Goal: Navigation & Orientation: Understand site structure

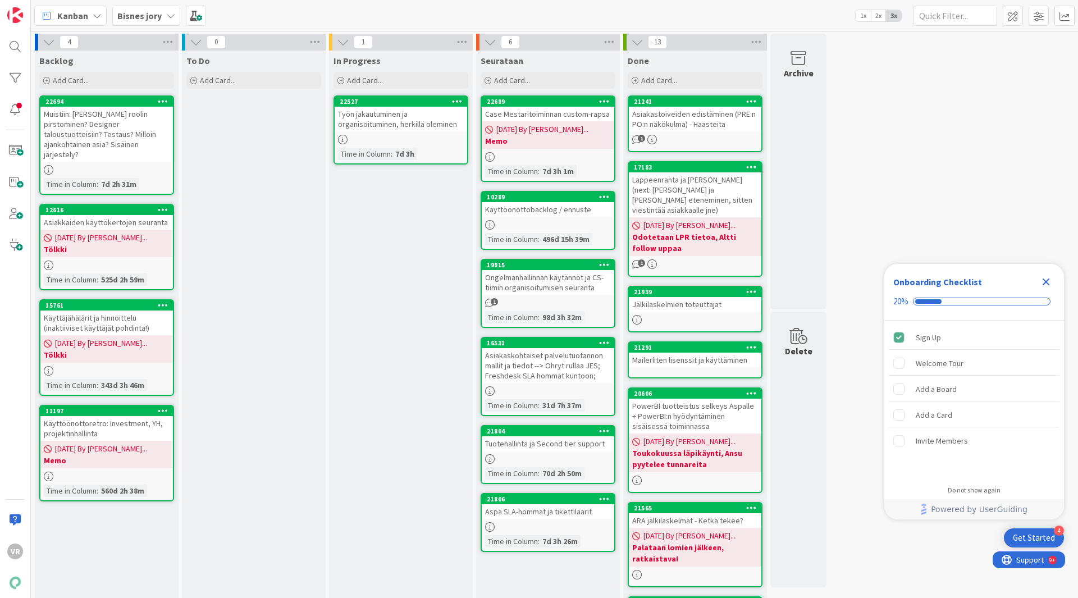
click at [160, 20] on b "Bisnes jory" at bounding box center [139, 15] width 44 height 11
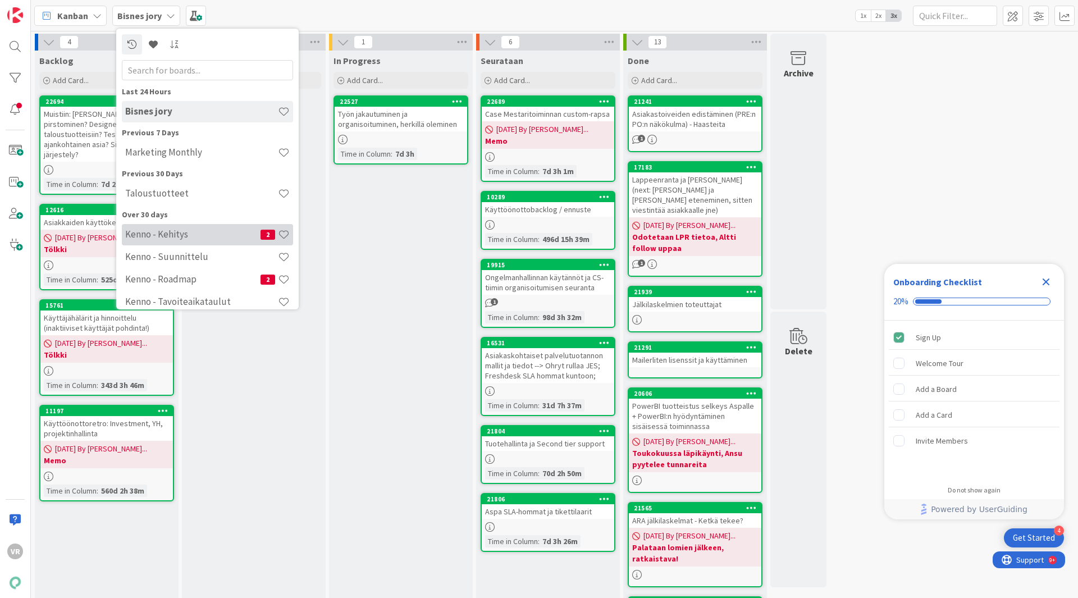
click at [177, 231] on h4 "Kenno - Kehitys" at bounding box center [192, 233] width 135 height 11
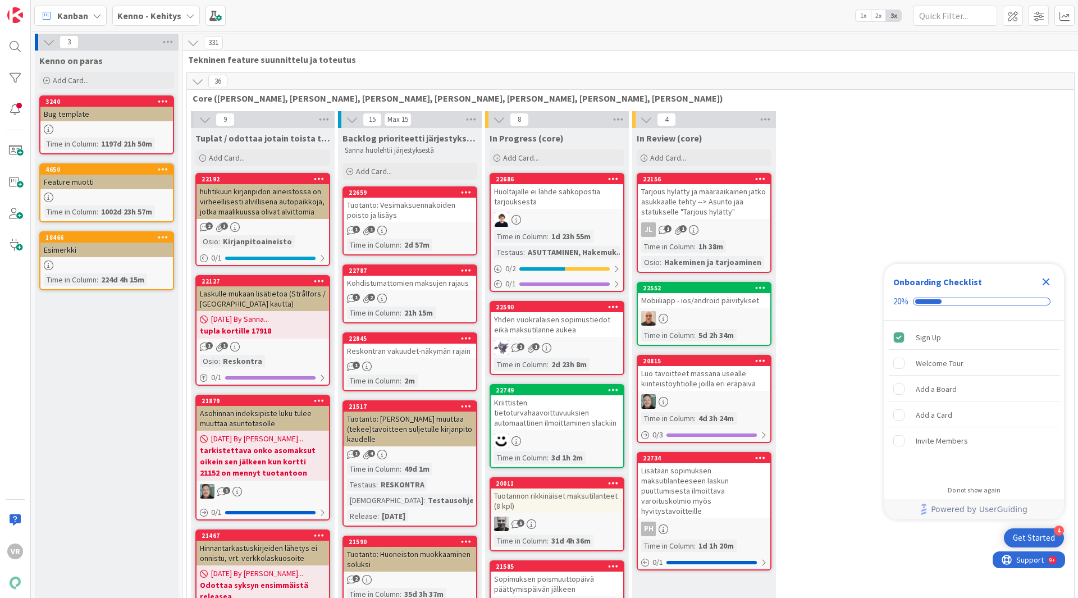
click at [153, 17] on b "Kenno - Kehitys" at bounding box center [149, 15] width 64 height 11
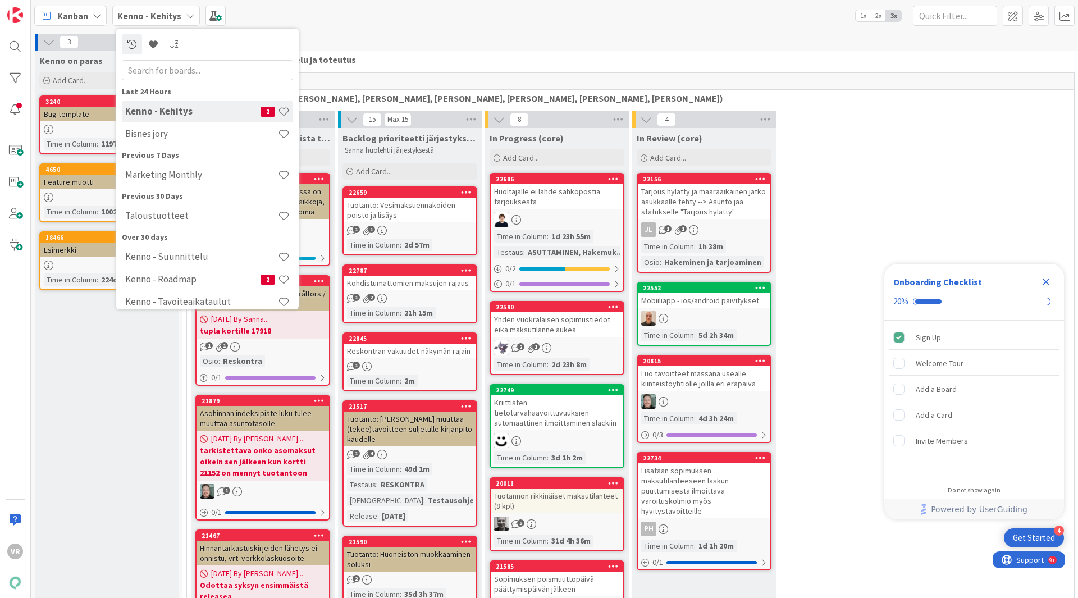
click at [153, 17] on b "Kenno - Kehitys" at bounding box center [149, 15] width 64 height 11
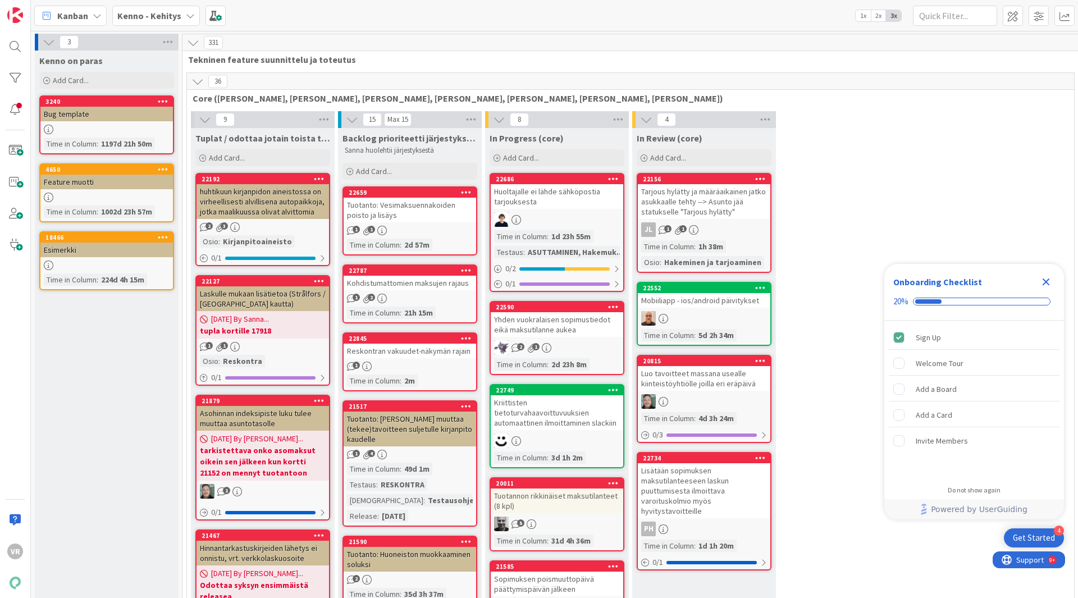
click at [1046, 279] on icon "Close Checklist" at bounding box center [1045, 281] width 13 height 13
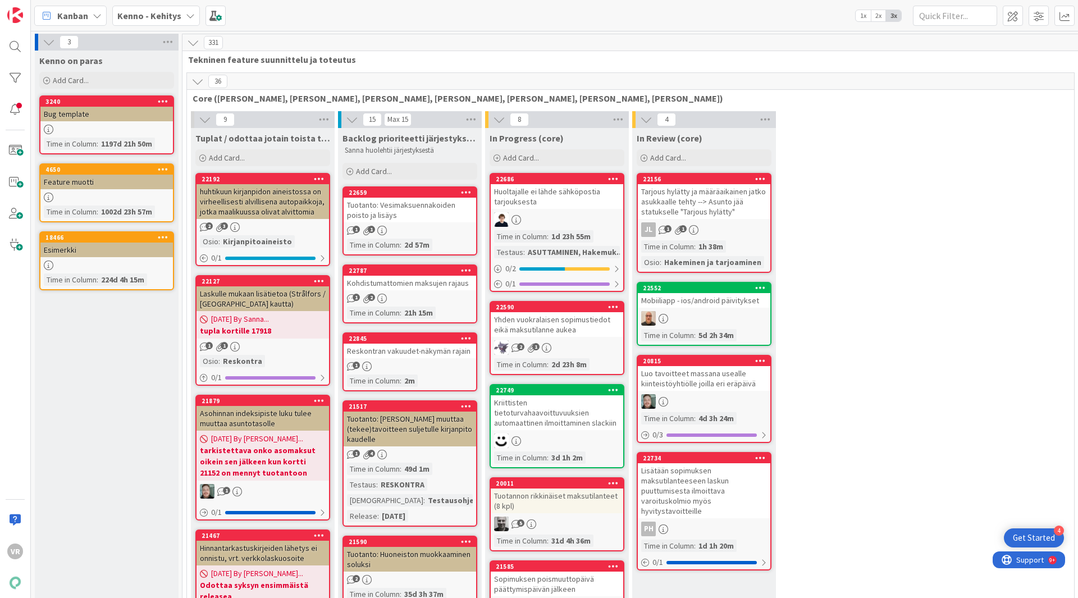
click at [190, 43] on icon at bounding box center [193, 42] width 12 height 12
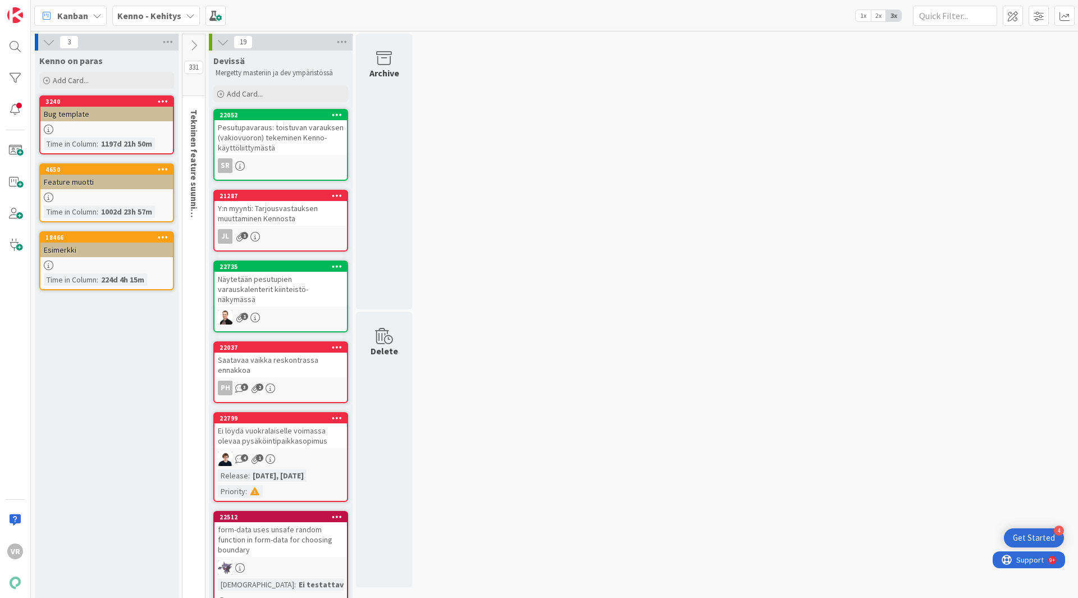
click at [190, 43] on icon at bounding box center [193, 45] width 12 height 12
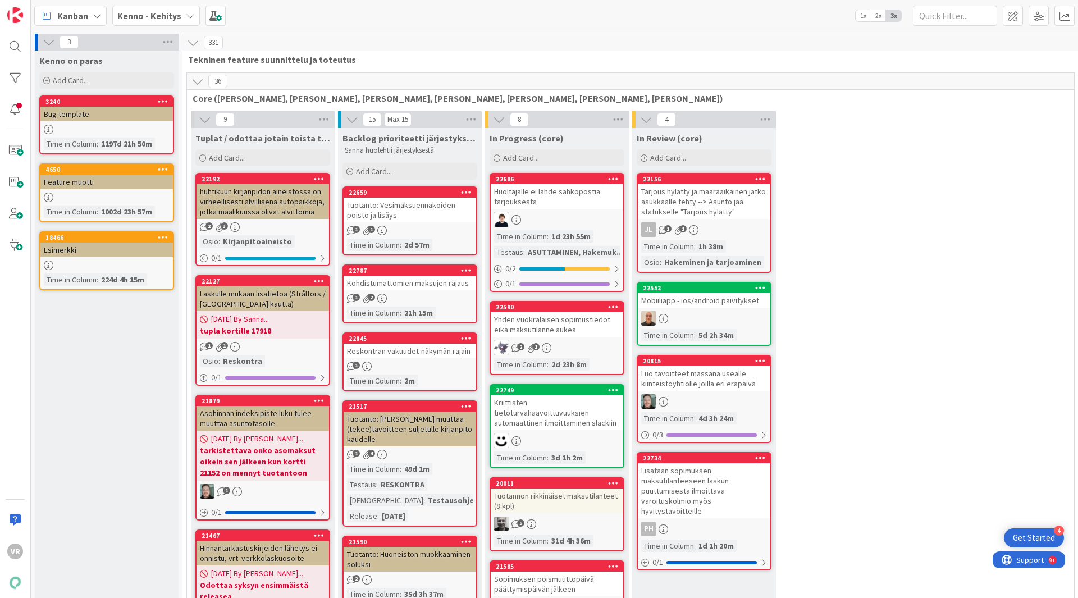
click at [140, 6] on div "Kenno - Kehitys" at bounding box center [156, 16] width 88 height 20
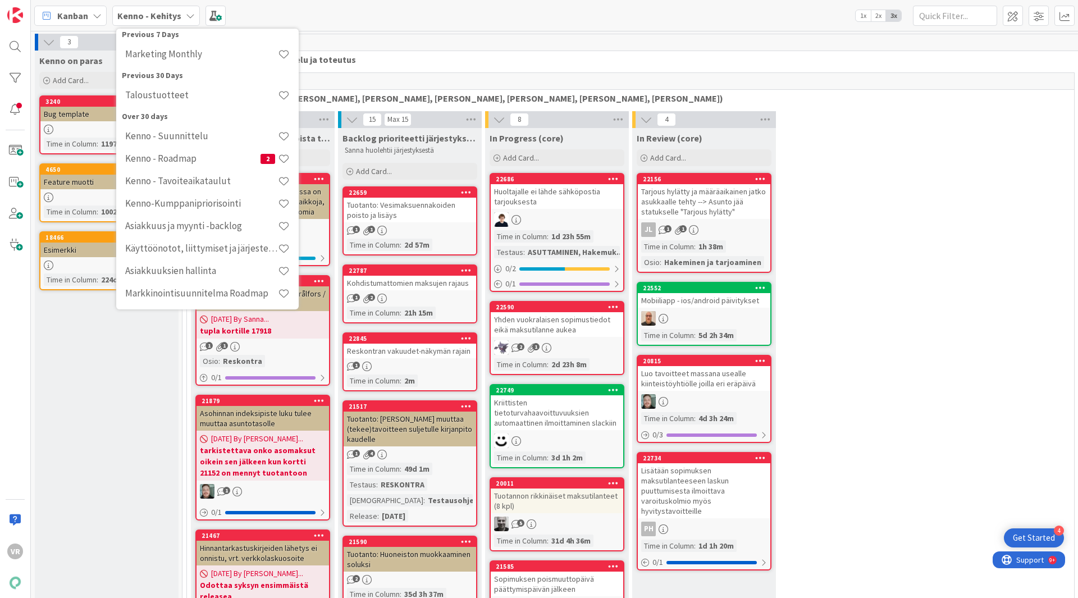
scroll to position [124, 0]
click at [195, 149] on div "Kenno - Roadmap 2" at bounding box center [207, 155] width 171 height 21
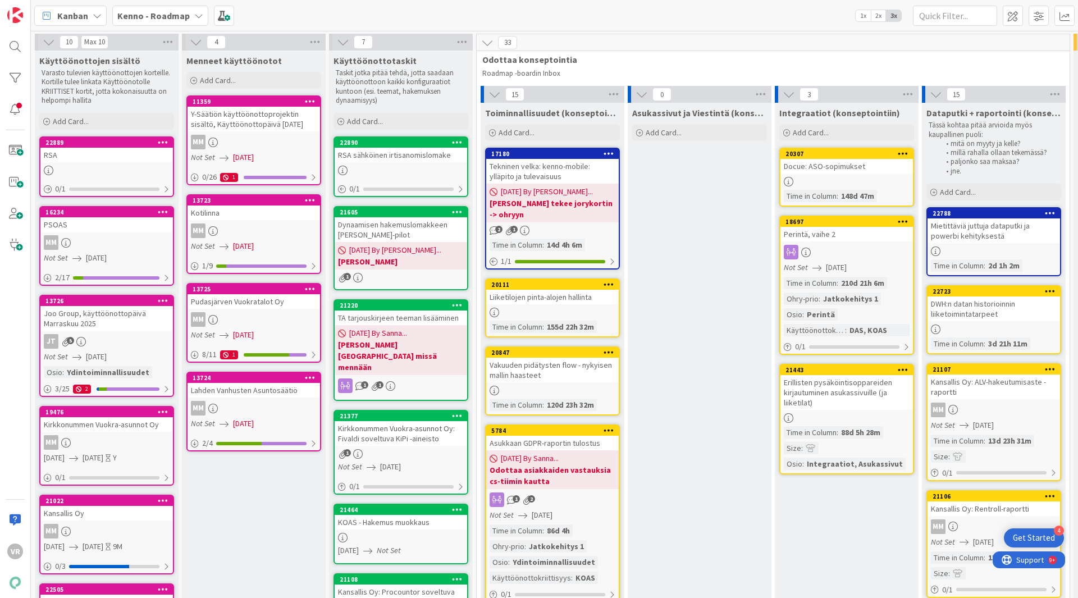
click at [178, 19] on b "Kenno - Roadmap" at bounding box center [153, 15] width 72 height 11
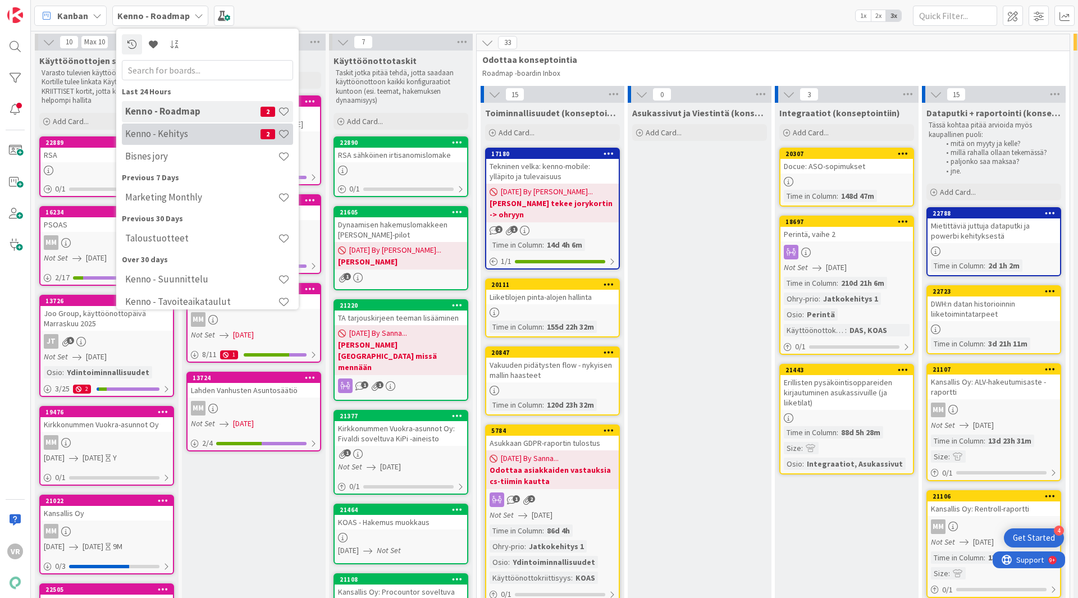
click at [182, 138] on h4 "Kenno - Kehitys" at bounding box center [192, 133] width 135 height 11
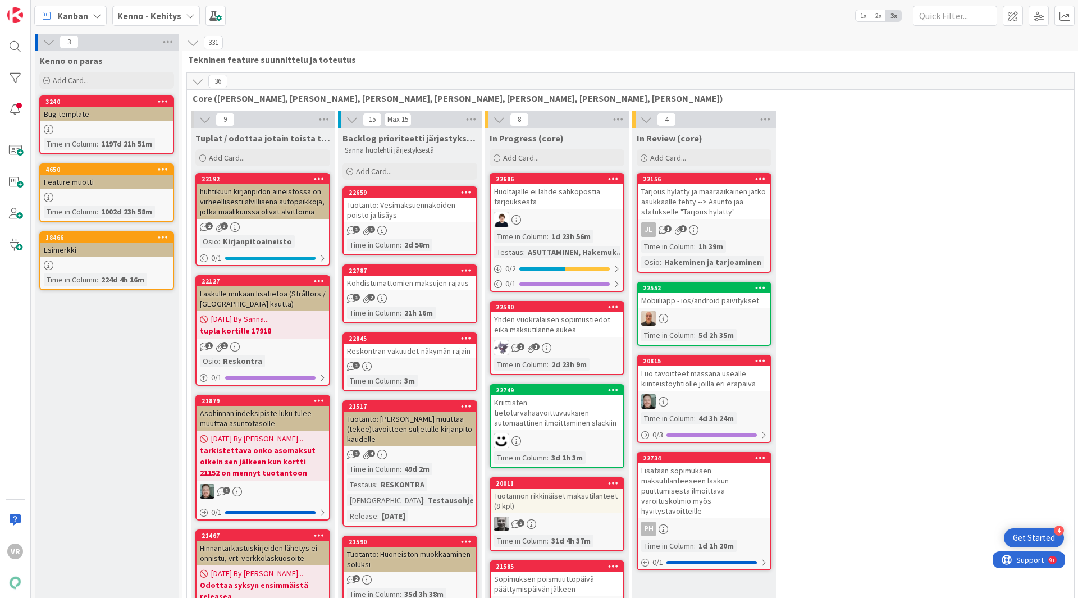
click at [169, 20] on b "Kenno - Kehitys" at bounding box center [149, 15] width 64 height 11
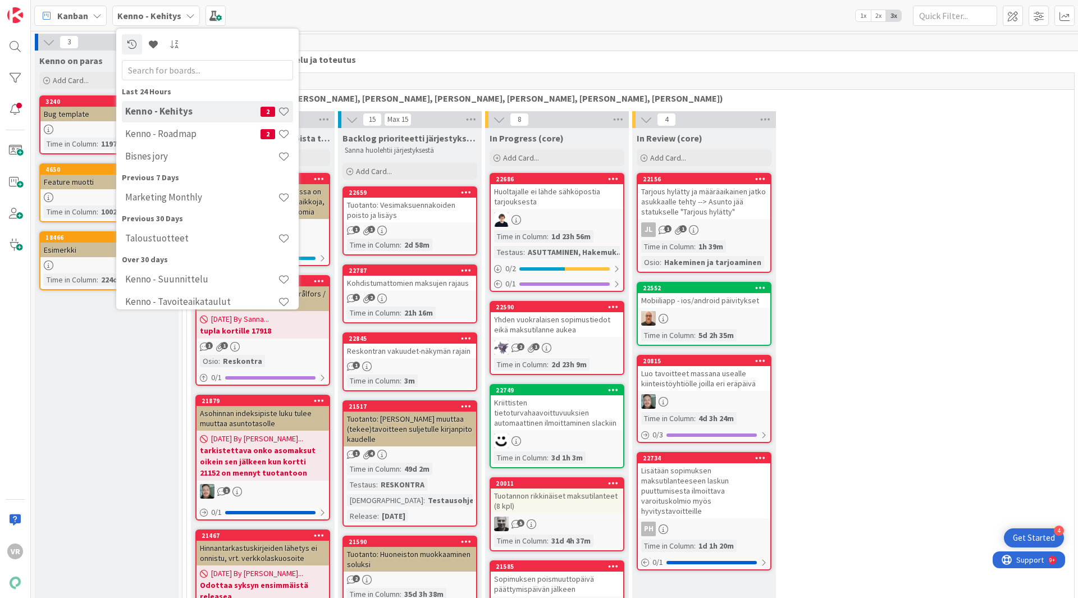
scroll to position [74, 0]
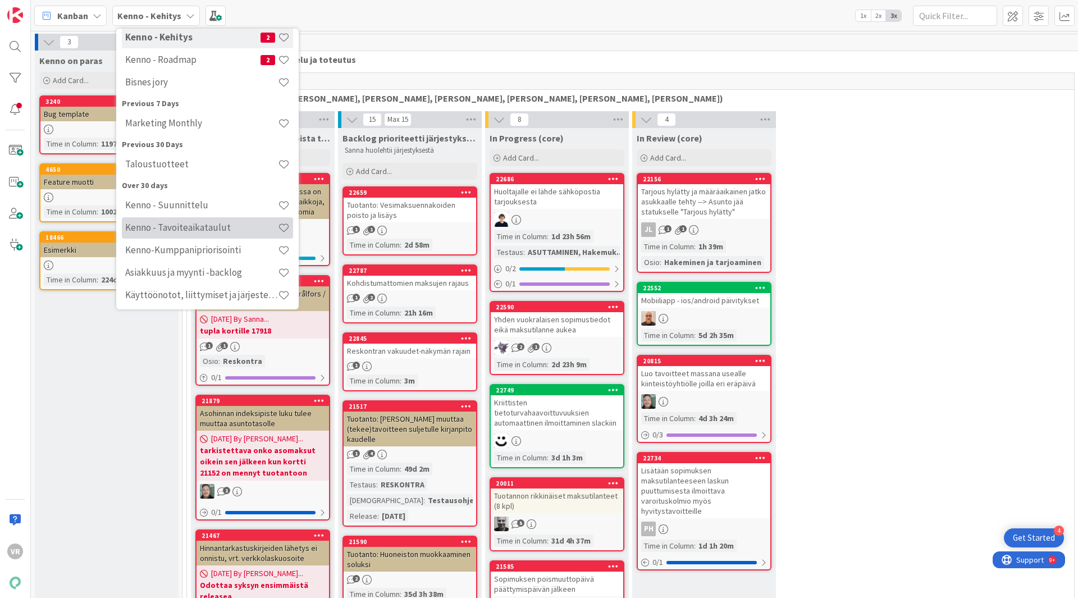
click at [188, 232] on h4 "Kenno - Tavoiteaikataulut" at bounding box center [201, 227] width 153 height 11
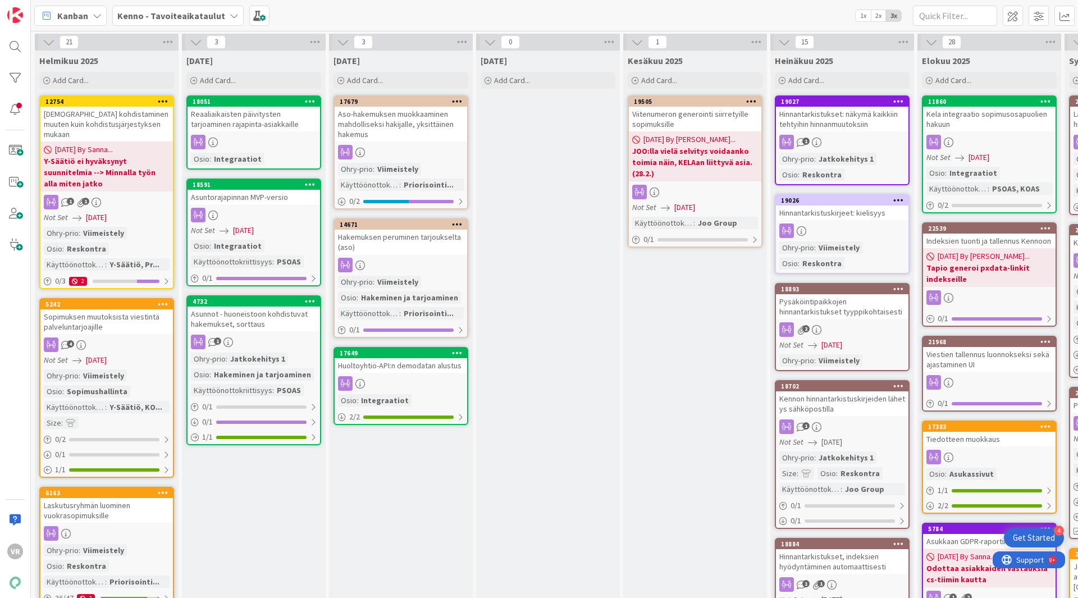
click at [167, 17] on b "Kenno - Tavoiteaikataulut" at bounding box center [171, 15] width 108 height 11
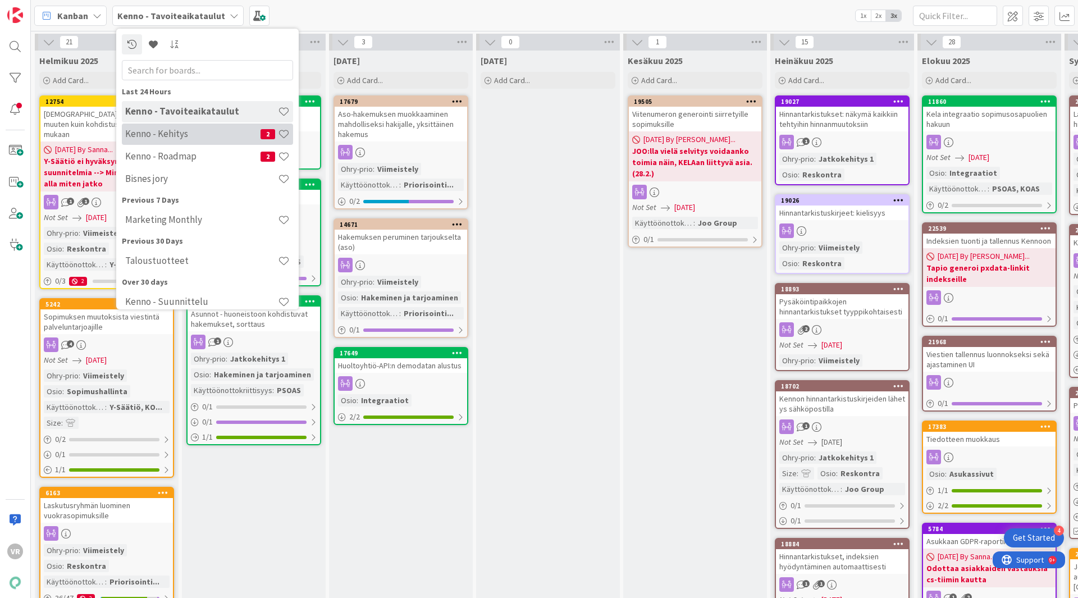
click at [166, 138] on h4 "Kenno - Kehitys" at bounding box center [192, 133] width 135 height 11
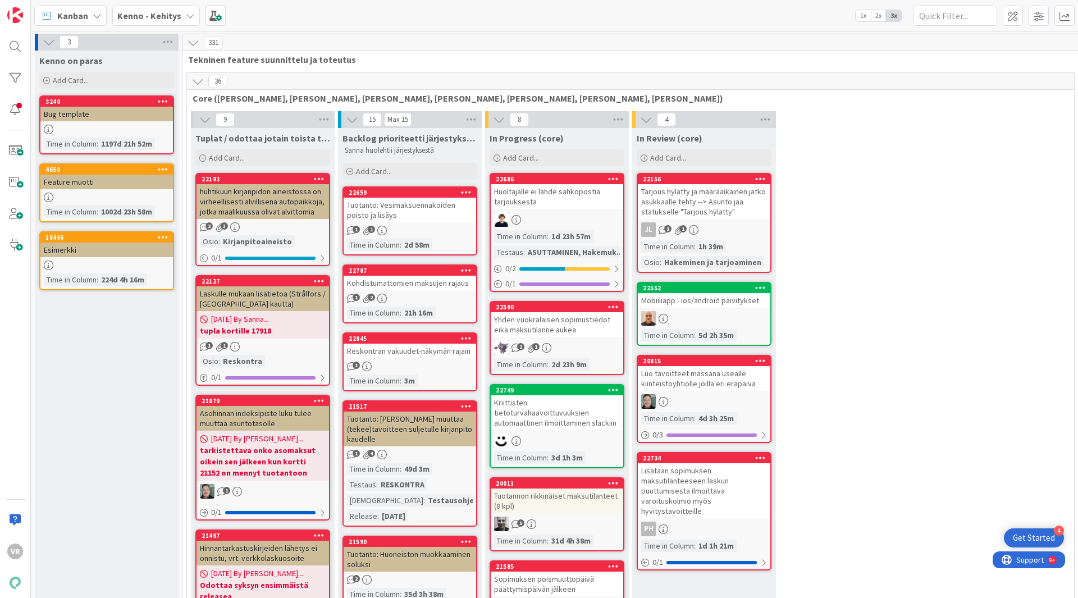
click at [193, 44] on icon at bounding box center [193, 42] width 12 height 12
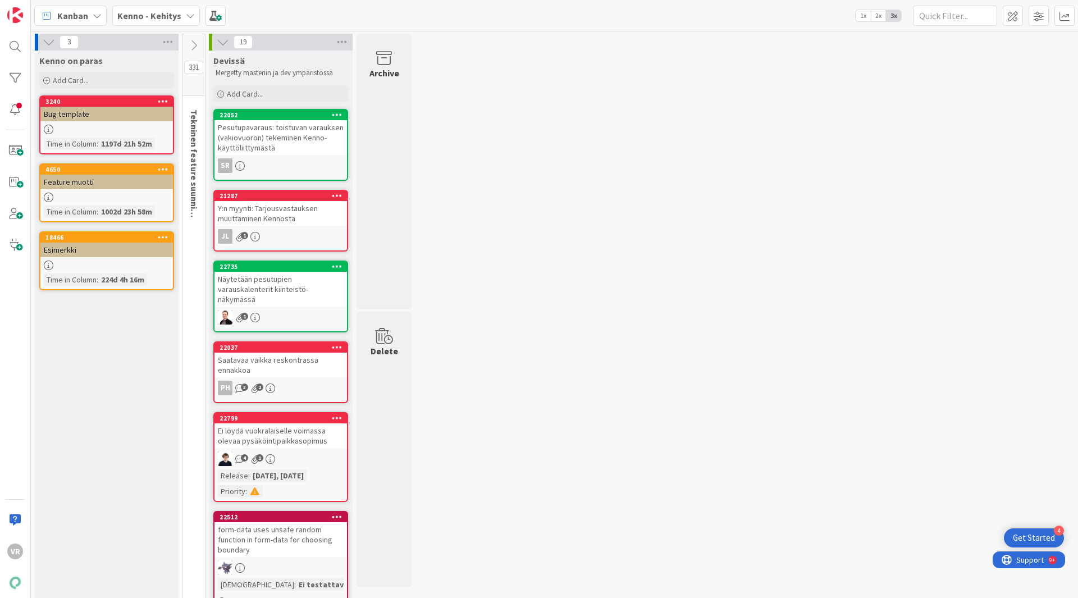
click at [193, 44] on icon at bounding box center [193, 45] width 12 height 12
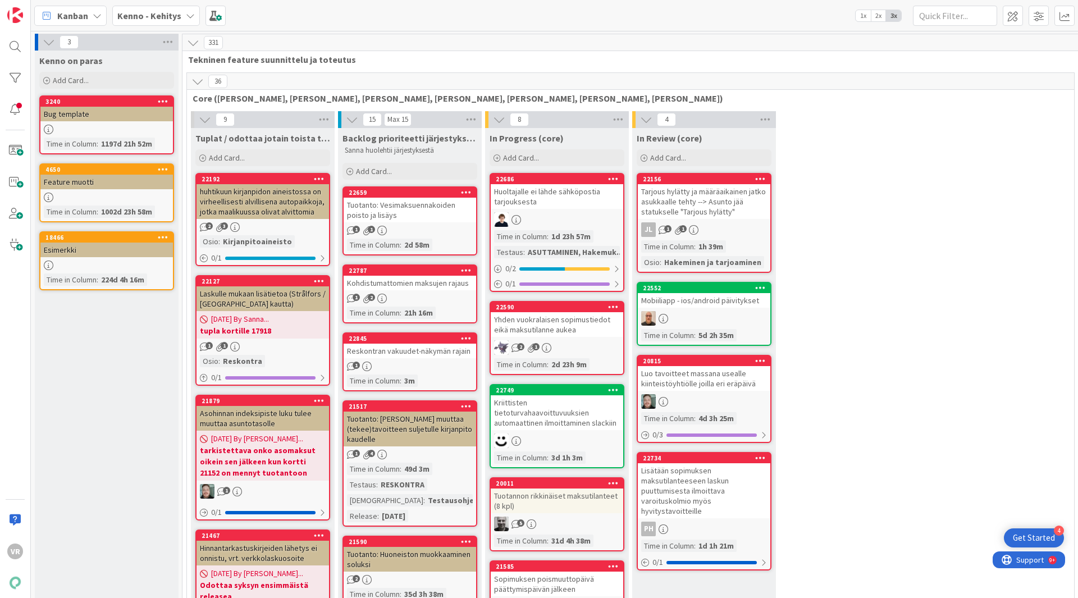
click at [197, 86] on icon at bounding box center [197, 81] width 12 height 12
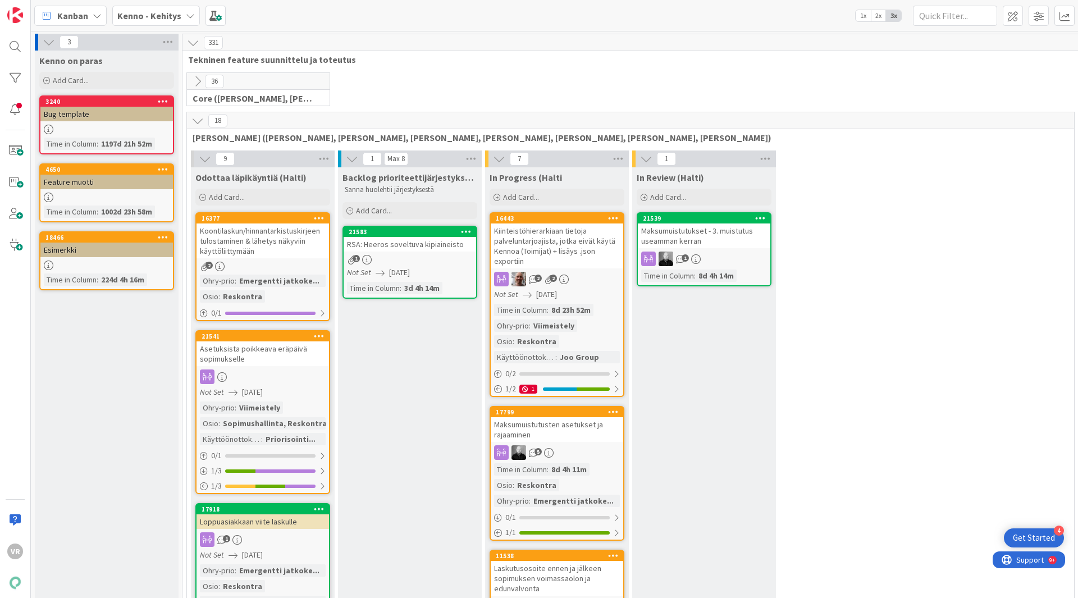
click at [202, 120] on icon at bounding box center [197, 120] width 12 height 12
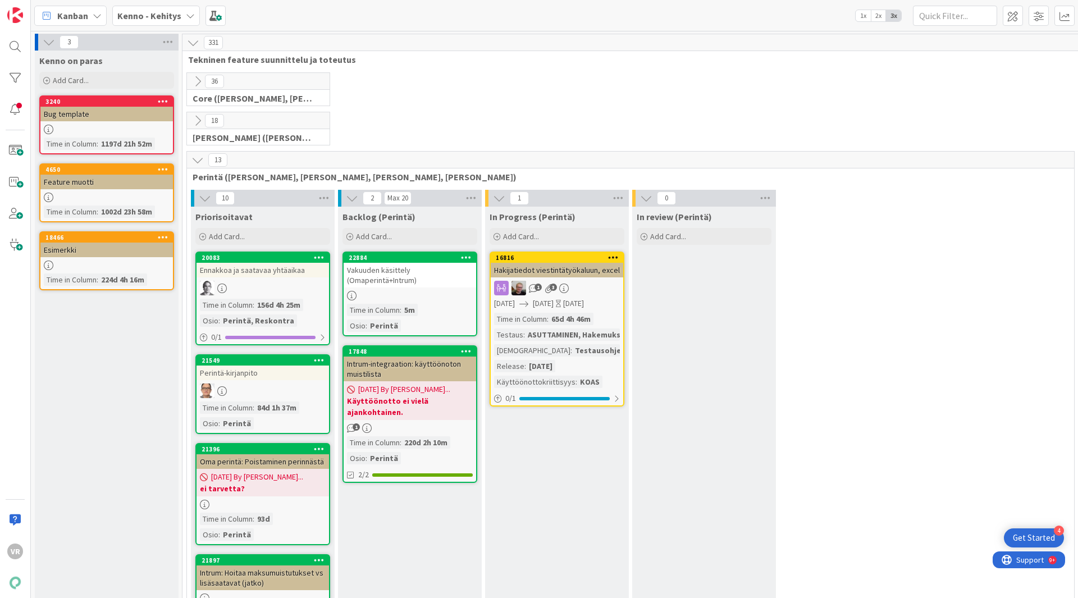
click at [203, 162] on icon at bounding box center [197, 160] width 12 height 12
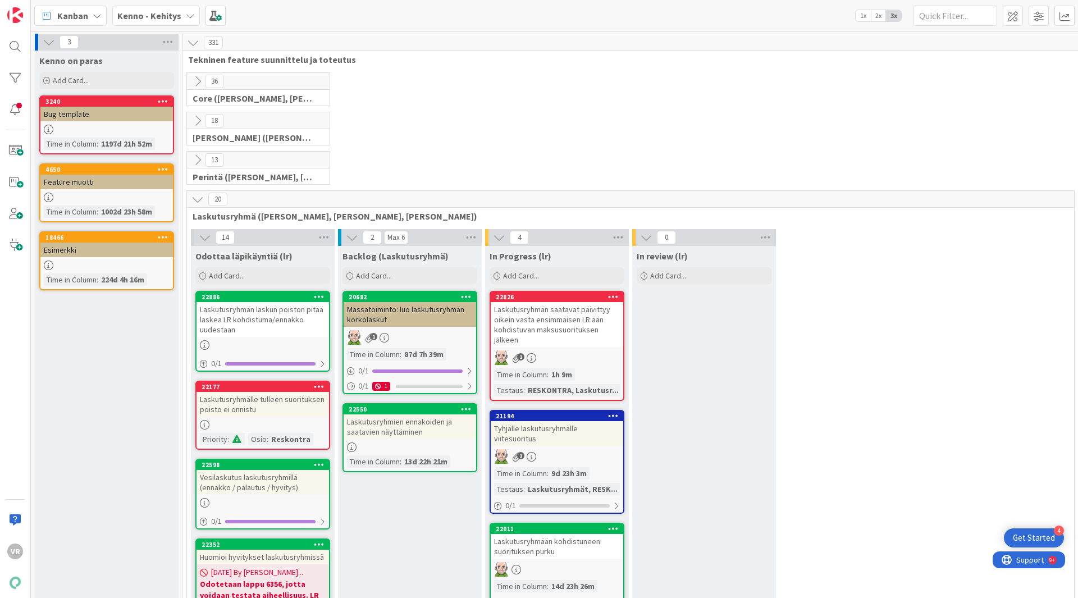
click at [201, 201] on icon at bounding box center [197, 199] width 12 height 12
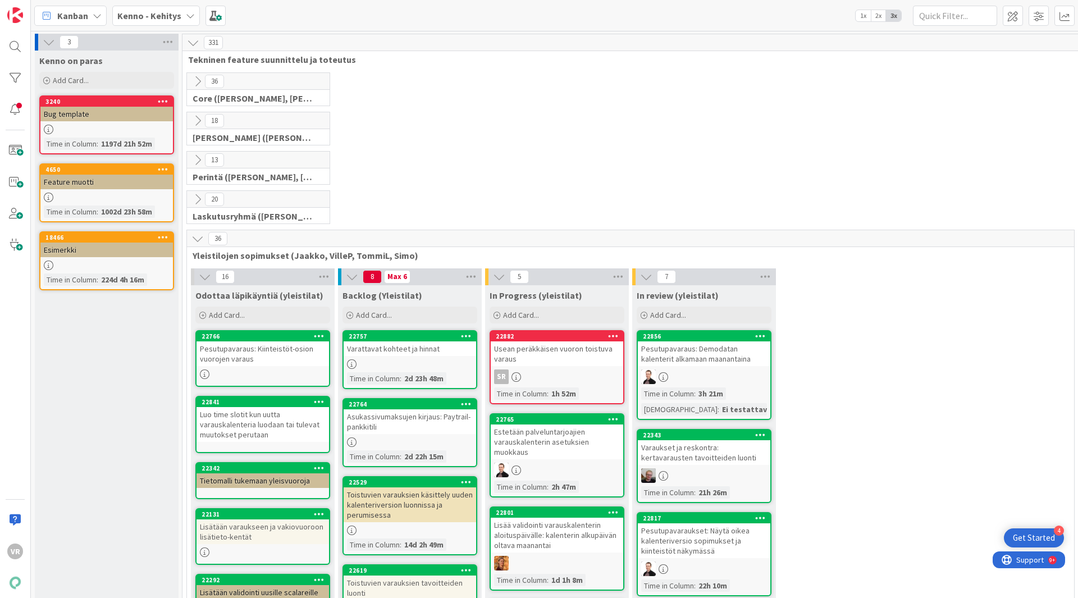
click at [201, 235] on icon at bounding box center [197, 238] width 12 height 12
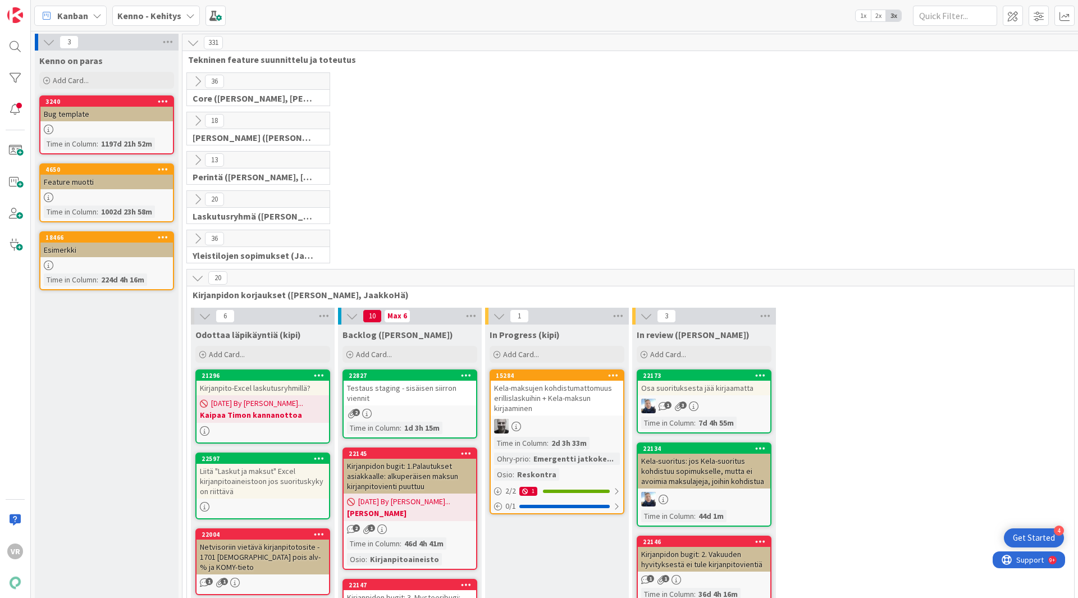
click at [198, 278] on icon at bounding box center [197, 278] width 12 height 12
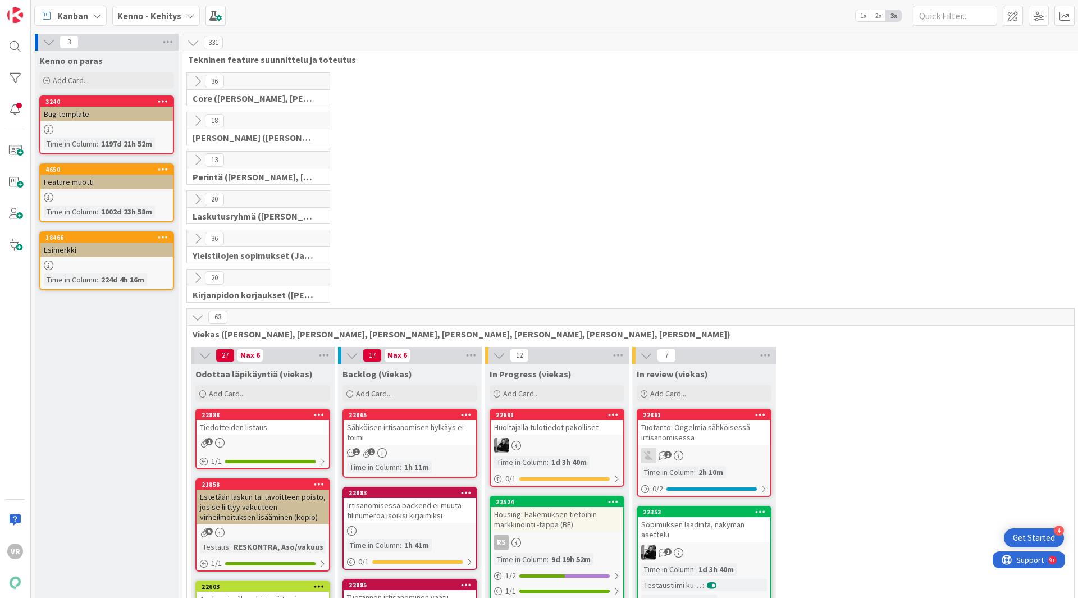
click at [199, 311] on icon at bounding box center [197, 317] width 12 height 12
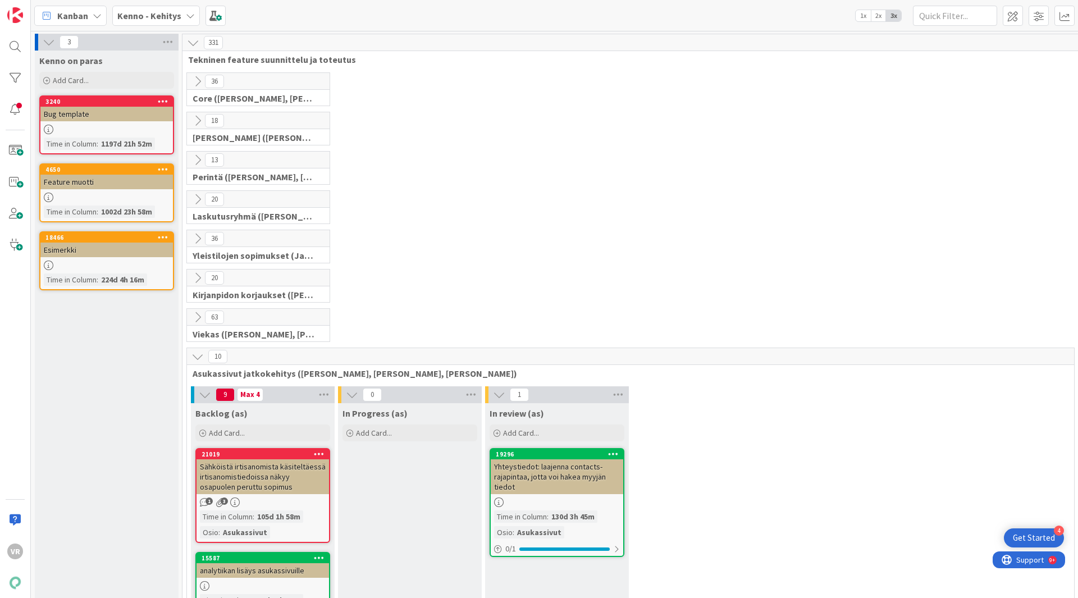
click at [199, 311] on icon at bounding box center [197, 317] width 12 height 12
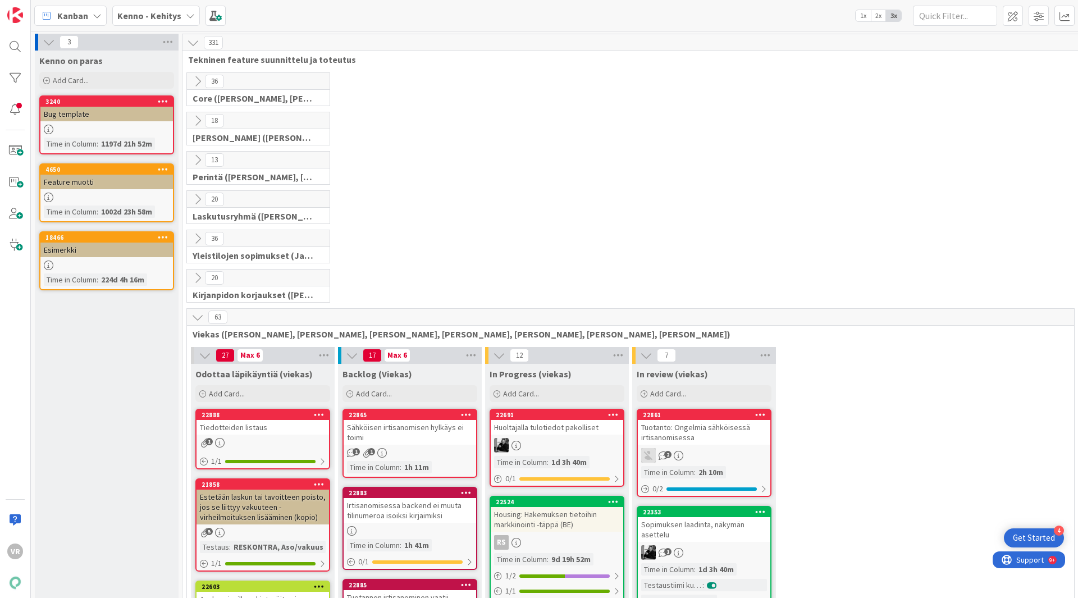
click at [198, 315] on icon at bounding box center [197, 317] width 12 height 12
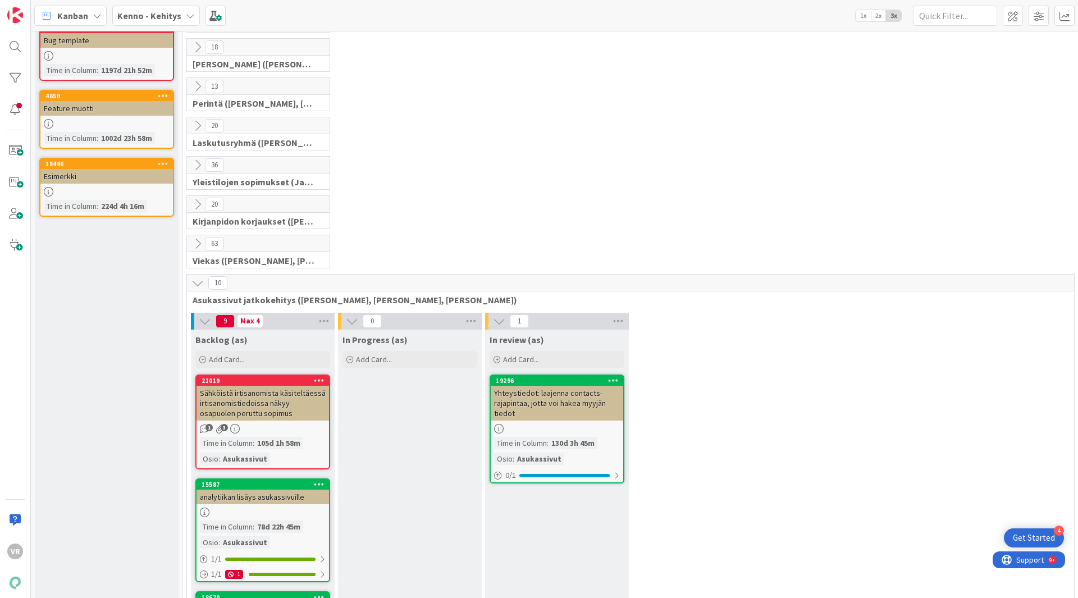
scroll to position [74, 0]
click at [198, 283] on icon at bounding box center [197, 282] width 12 height 12
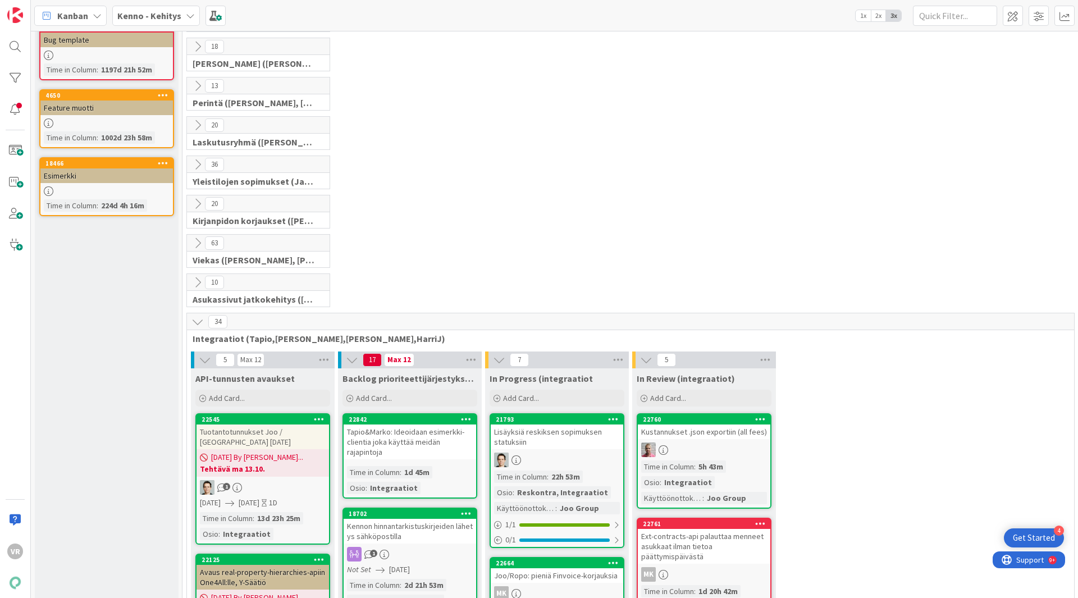
click at [199, 319] on icon at bounding box center [197, 321] width 12 height 12
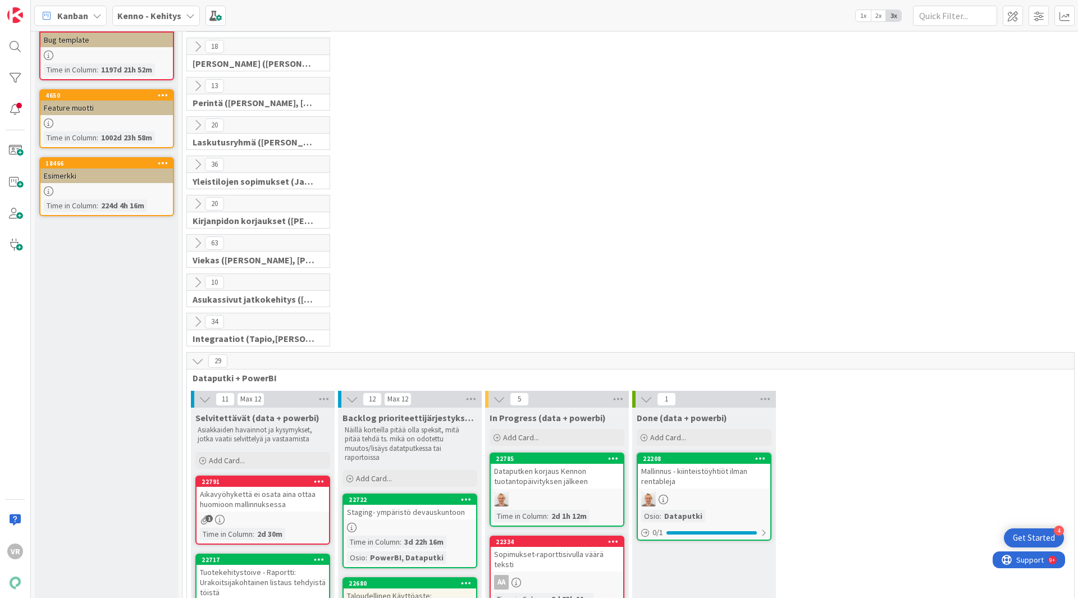
click at [199, 319] on icon at bounding box center [197, 321] width 12 height 12
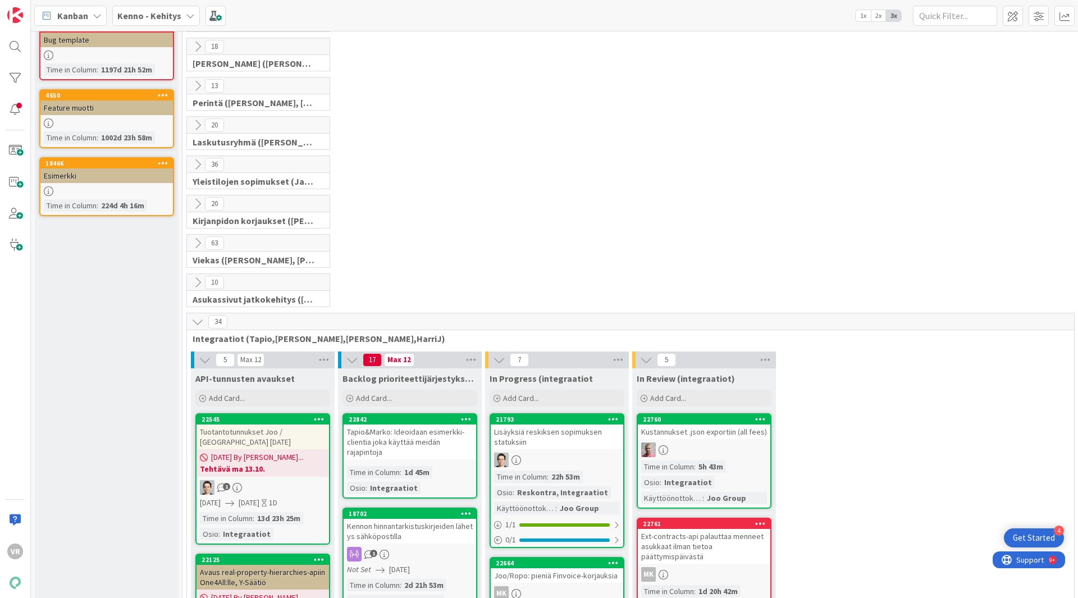
click at [196, 285] on icon at bounding box center [197, 282] width 12 height 12
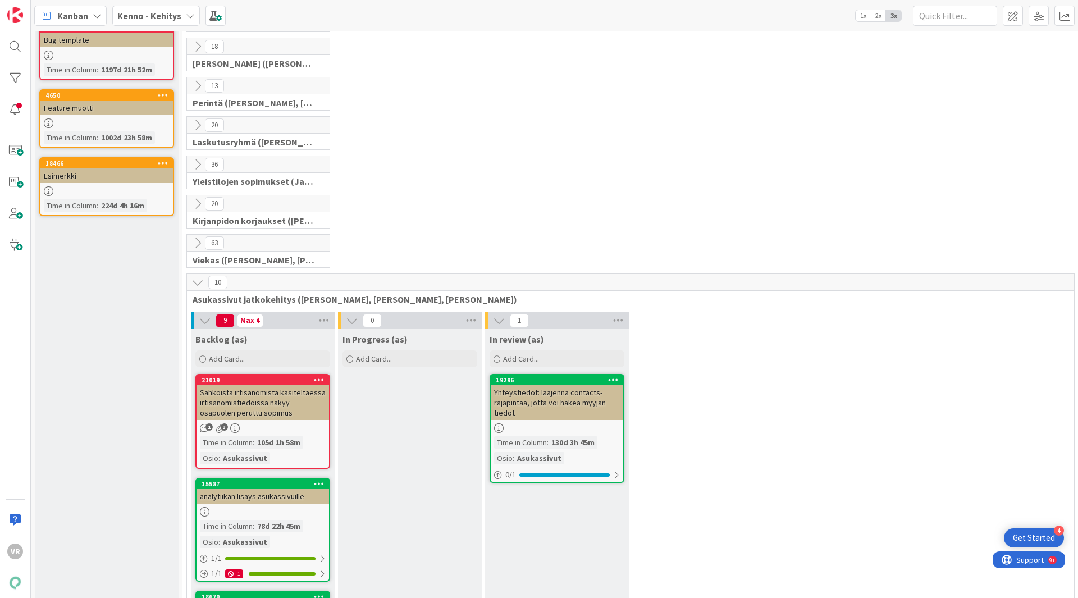
click at [199, 248] on icon at bounding box center [197, 243] width 12 height 12
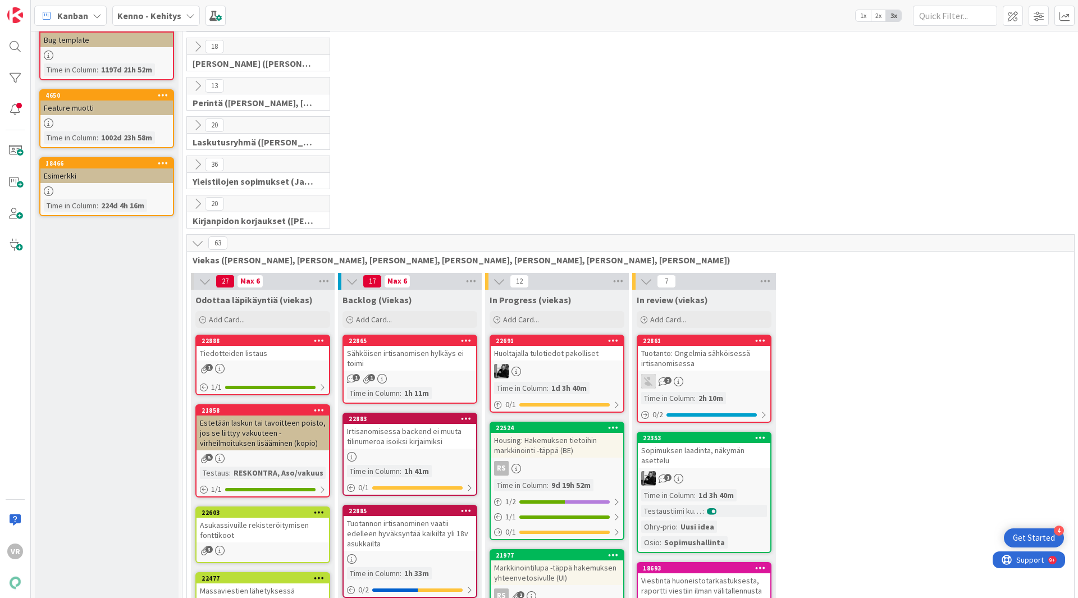
click at [193, 198] on icon at bounding box center [197, 204] width 12 height 12
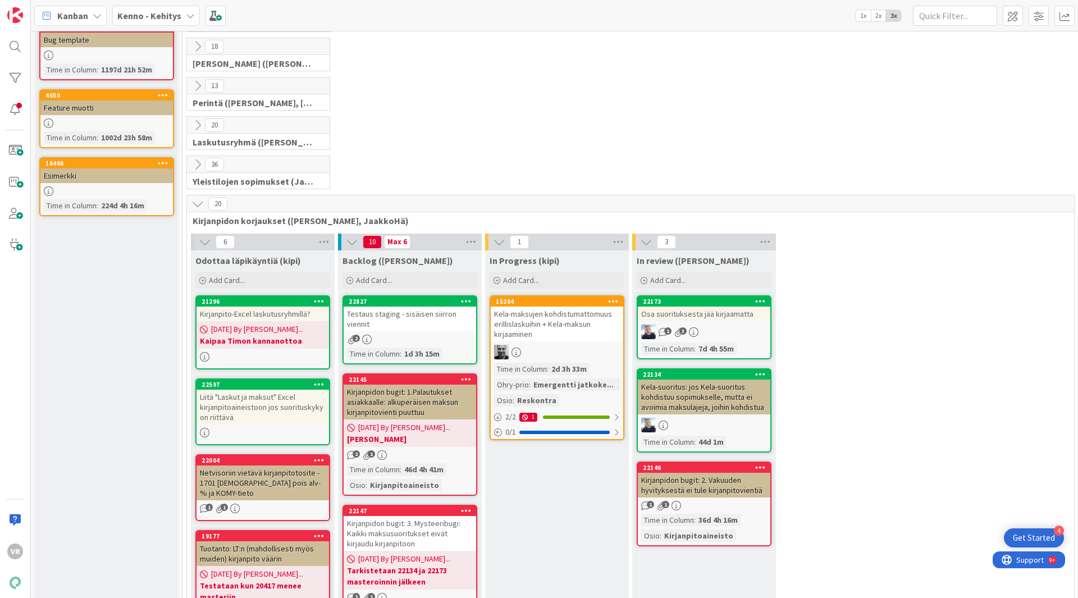
click at [199, 168] on icon at bounding box center [197, 164] width 12 height 12
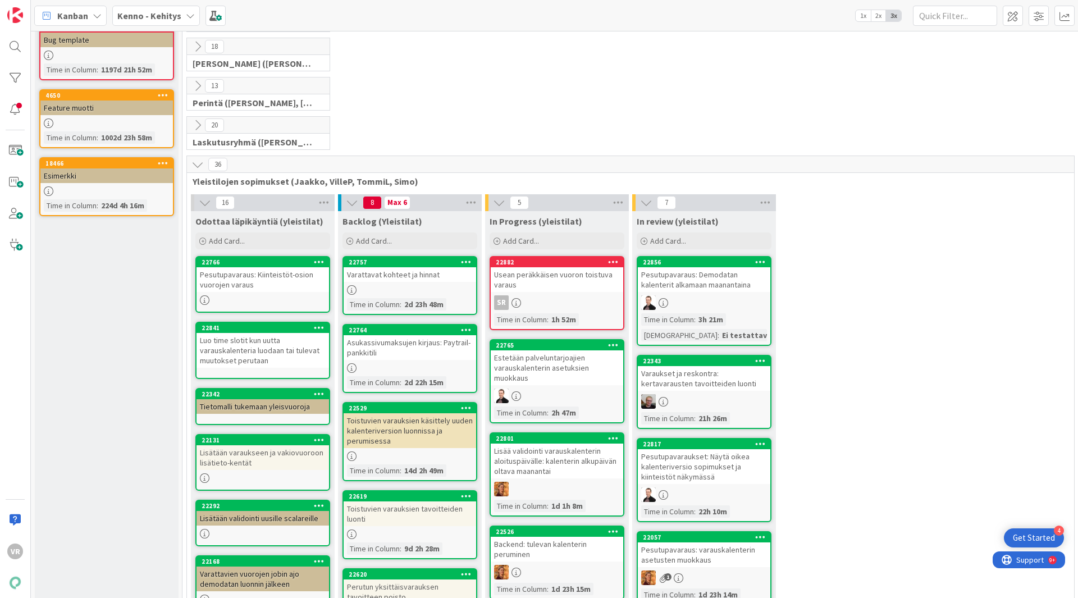
click at [198, 127] on icon at bounding box center [197, 125] width 12 height 12
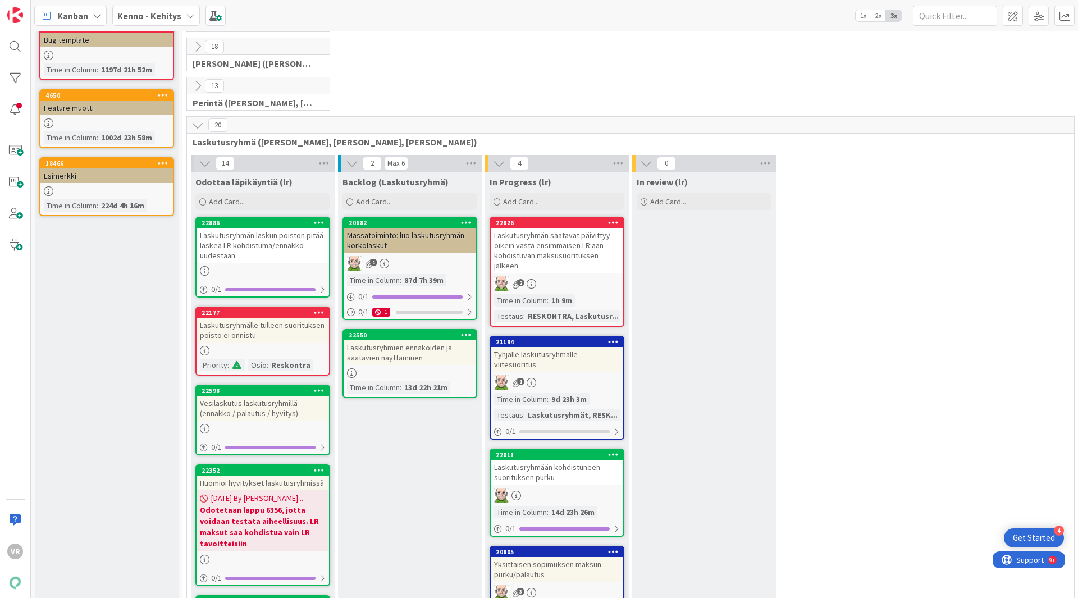
click at [192, 89] on icon at bounding box center [197, 86] width 12 height 12
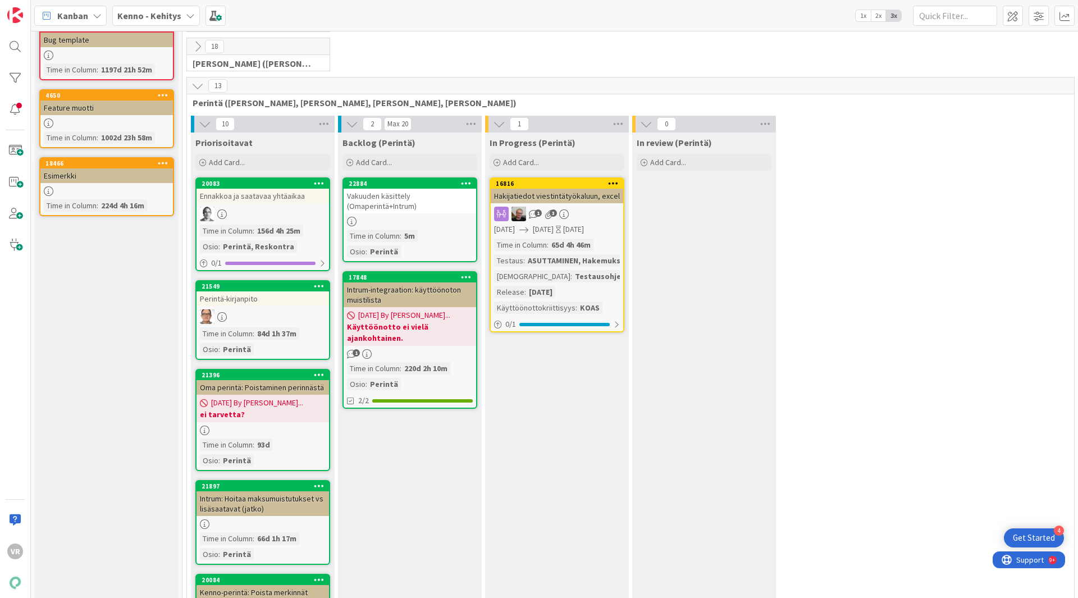
scroll to position [0, 0]
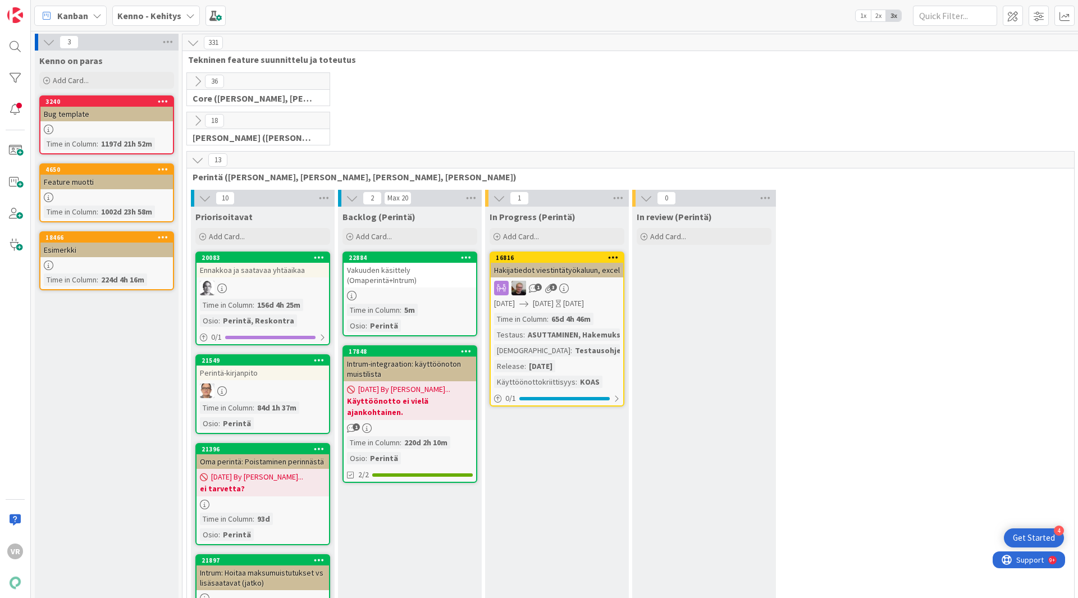
click at [197, 121] on icon at bounding box center [197, 120] width 12 height 12
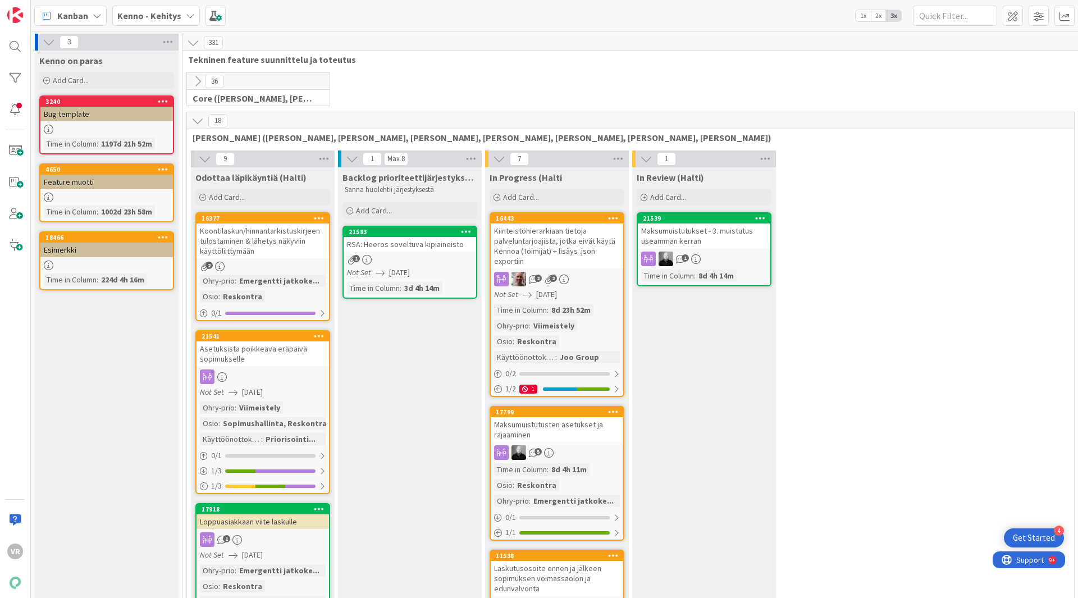
click at [199, 83] on icon at bounding box center [197, 81] width 12 height 12
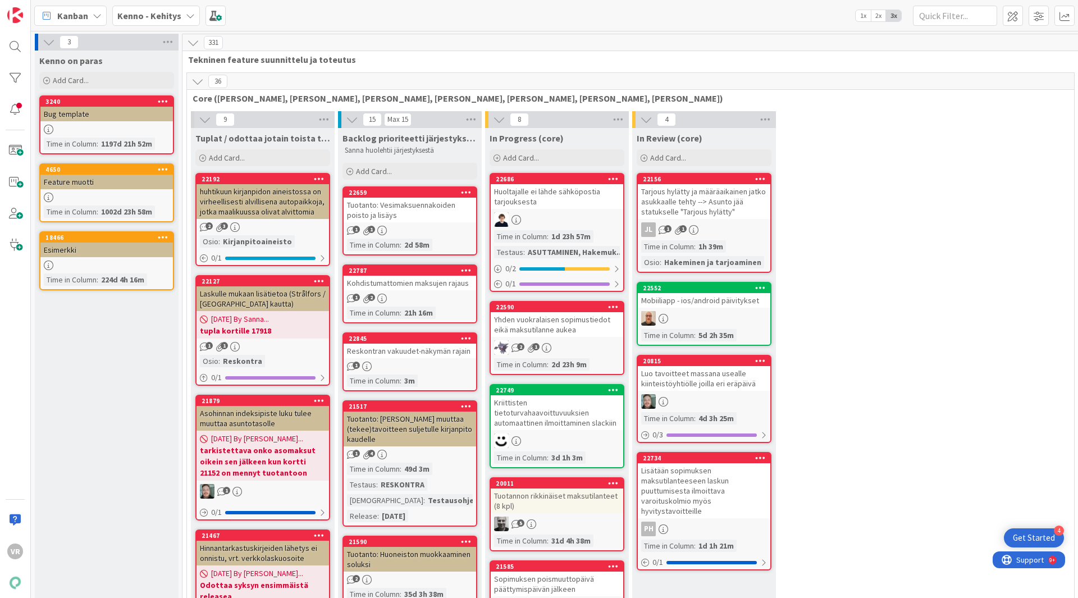
click at [168, 19] on b "Kenno - Kehitys" at bounding box center [149, 15] width 64 height 11
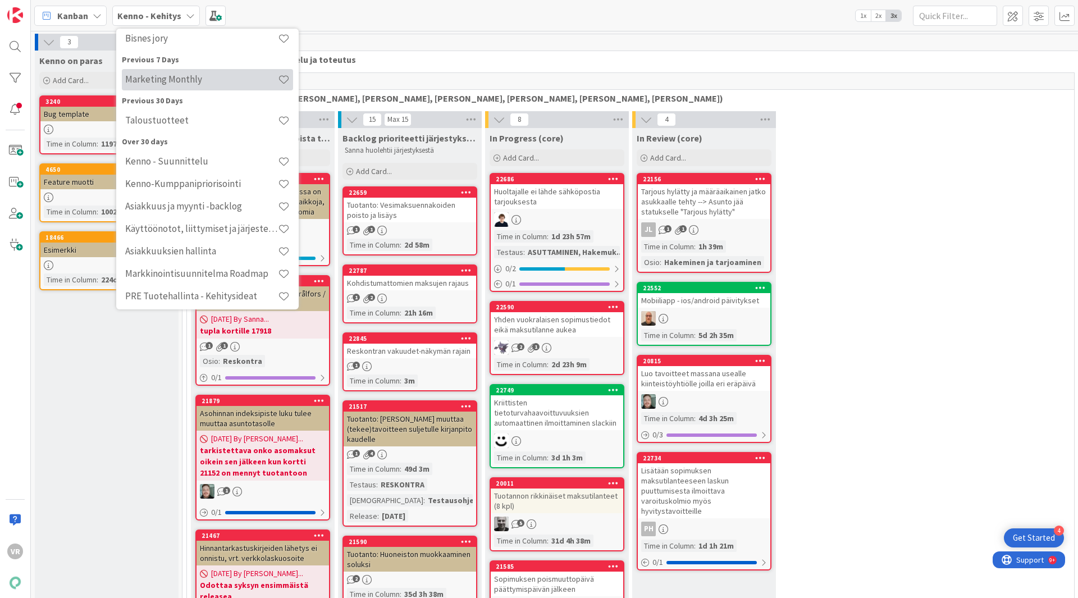
scroll to position [144, 0]
click at [180, 155] on h4 "Kenno - Suunnittelu" at bounding box center [201, 157] width 153 height 11
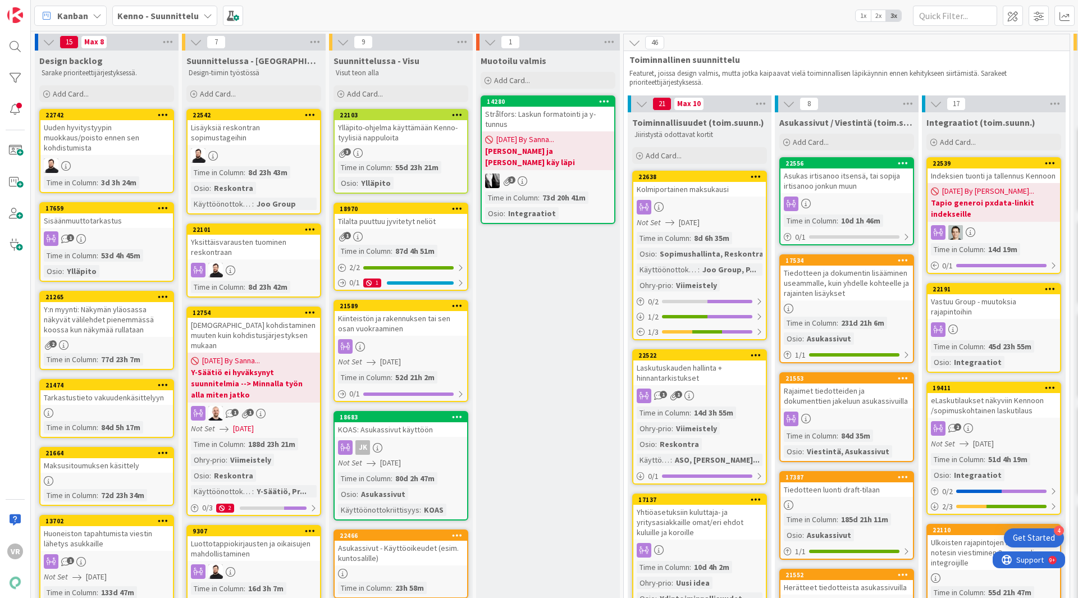
click at [172, 14] on b "Kenno - Suunnittelu" at bounding box center [157, 15] width 81 height 11
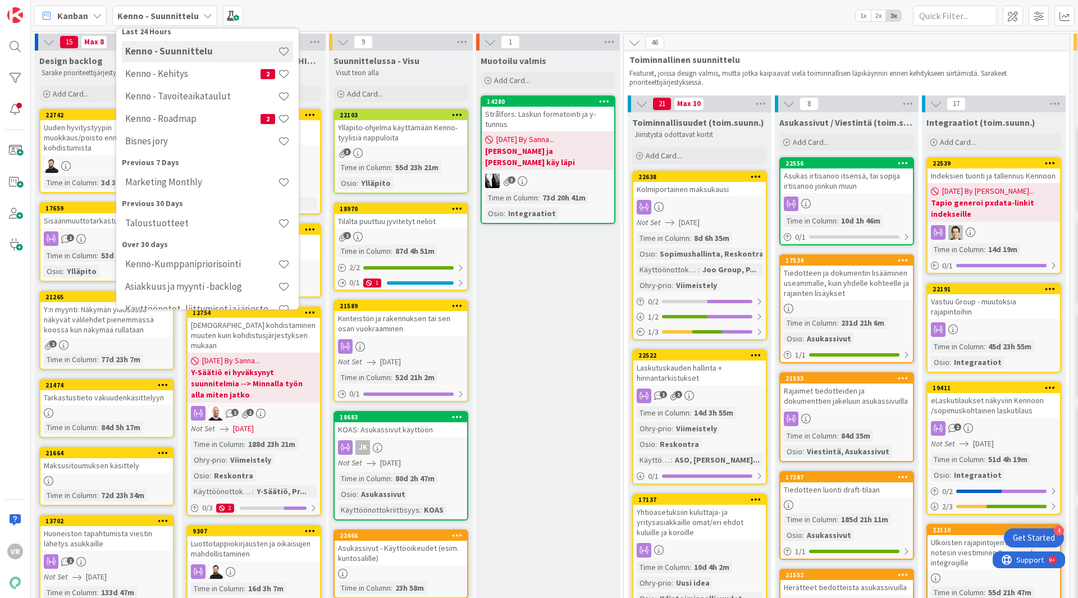
scroll to position [145, 0]
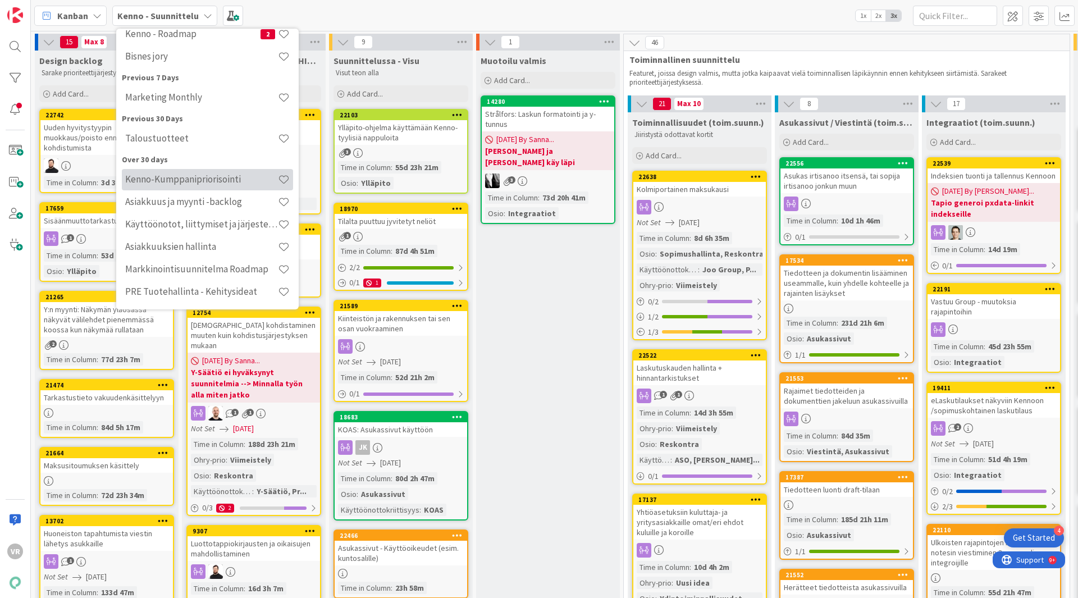
click at [202, 184] on h4 "Kenno-Kumppanipriorisointi" at bounding box center [201, 178] width 153 height 11
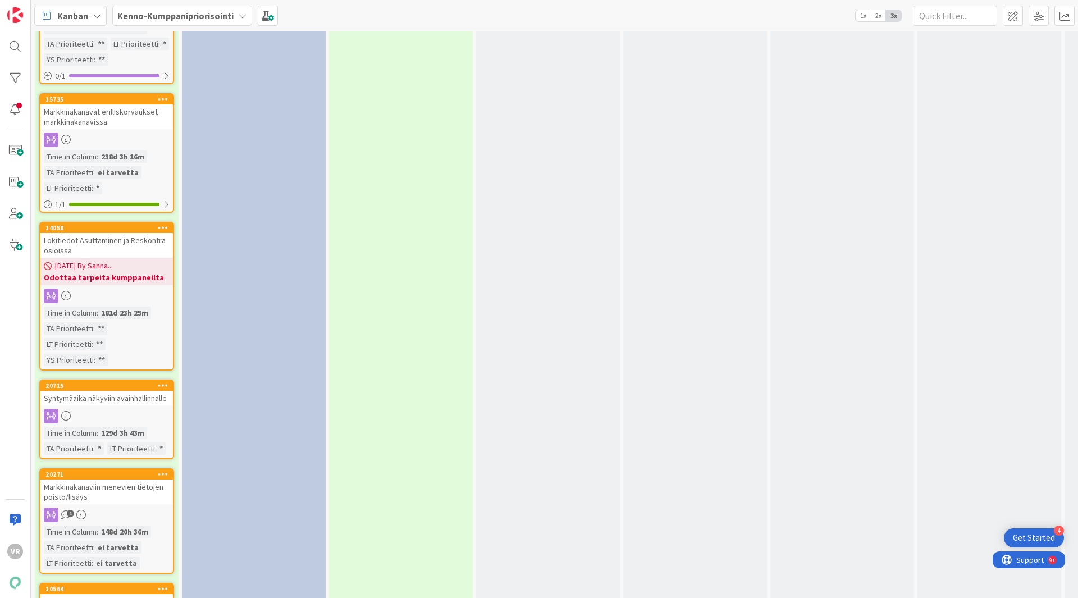
scroll to position [2605, 0]
